Goal: Entertainment & Leisure: Consume media (video, audio)

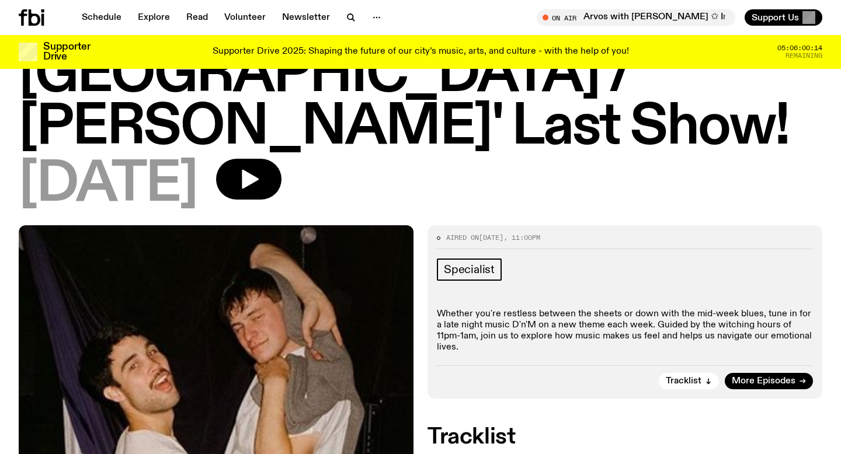
scroll to position [166, 0]
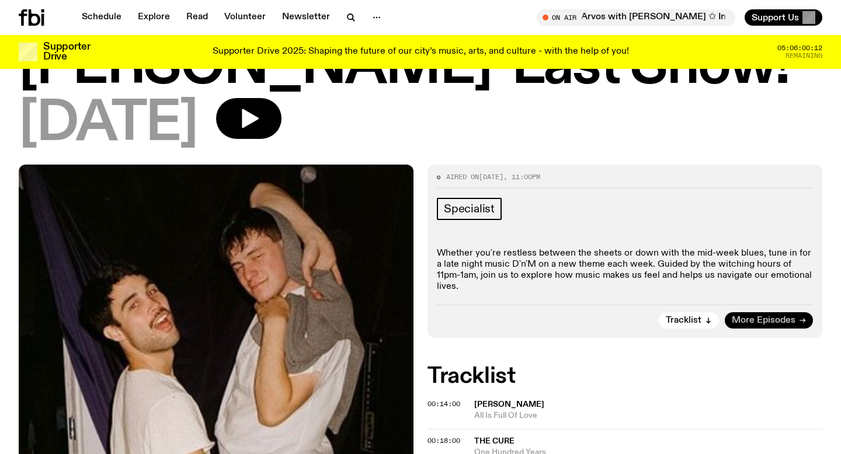
click at [755, 316] on span "More Episodes" at bounding box center [763, 320] width 64 height 9
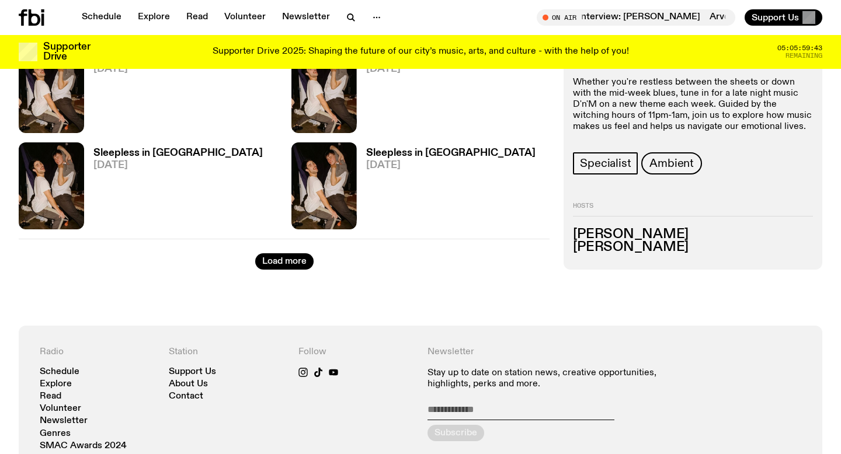
scroll to position [2010, 0]
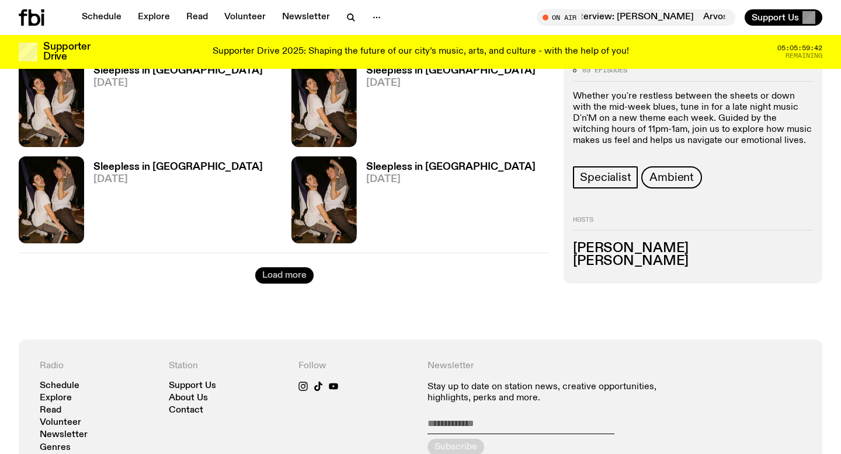
click at [295, 267] on button "Load more" at bounding box center [284, 275] width 58 height 16
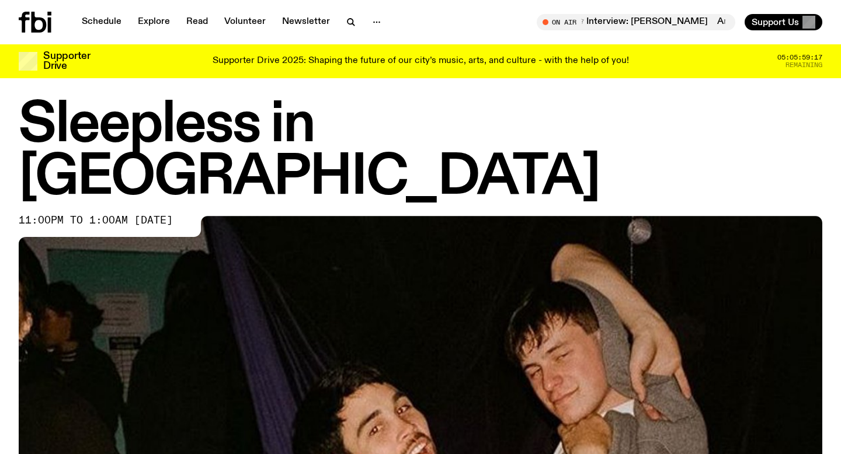
scroll to position [0, 0]
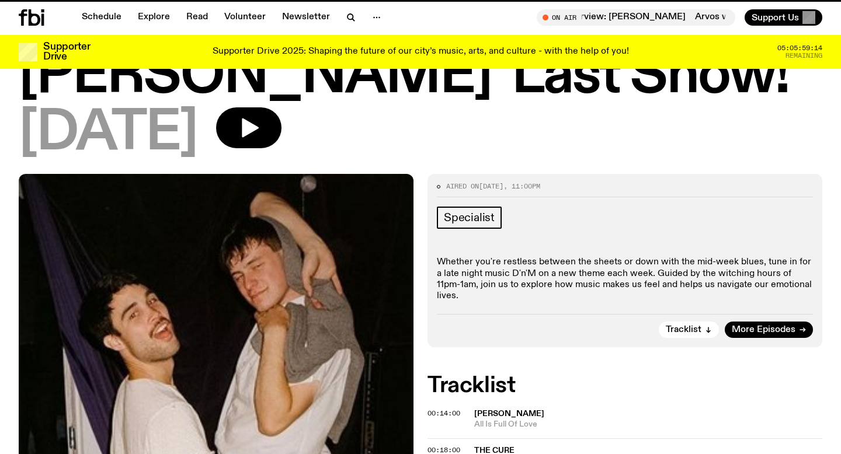
scroll to position [156, 0]
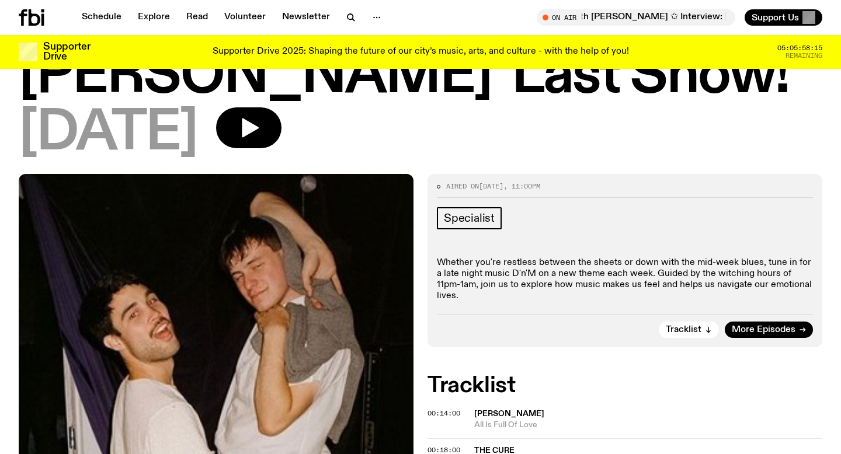
click at [496, 257] on p "Whether you're restless between the sheets or down with the mid-week blues, tun…" at bounding box center [625, 279] width 376 height 45
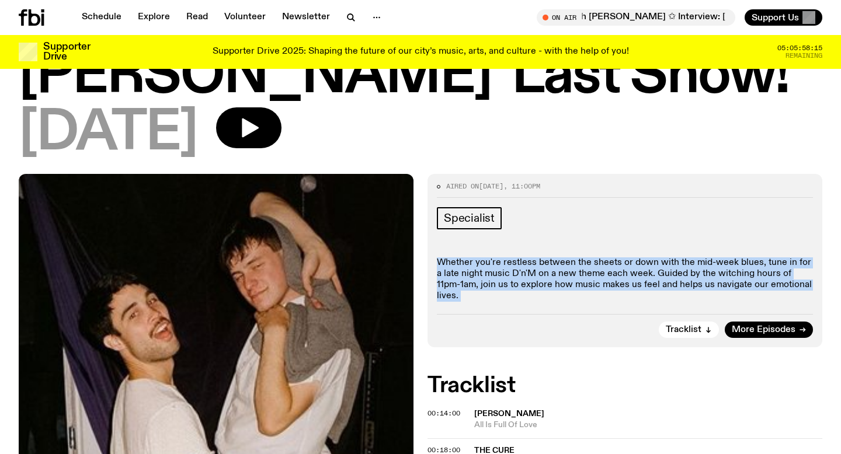
click at [496, 257] on p "Whether you're restless between the sheets or down with the mid-week blues, tun…" at bounding box center [625, 279] width 376 height 45
click at [497, 257] on p "Whether you're restless between the sheets or down with the mid-week blues, tun…" at bounding box center [625, 279] width 376 height 45
